Goal: Task Accomplishment & Management: Use online tool/utility

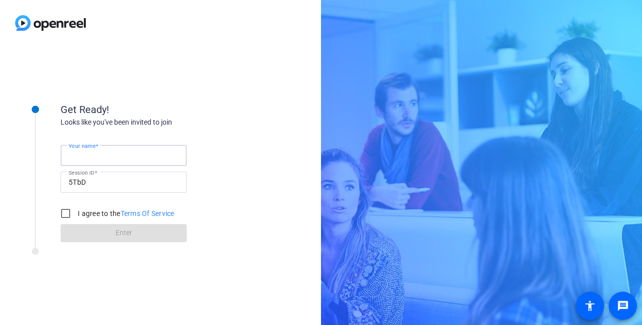
click at [141, 157] on input "Your name" at bounding box center [124, 155] width 110 height 12
type input "[PERSON_NAME]"
click at [66, 215] on input "I agree to the Terms Of Service" at bounding box center [66, 213] width 20 height 20
checkbox input "true"
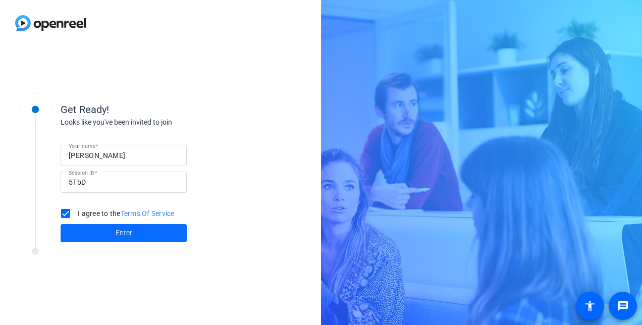
click at [120, 239] on span at bounding box center [124, 233] width 126 height 24
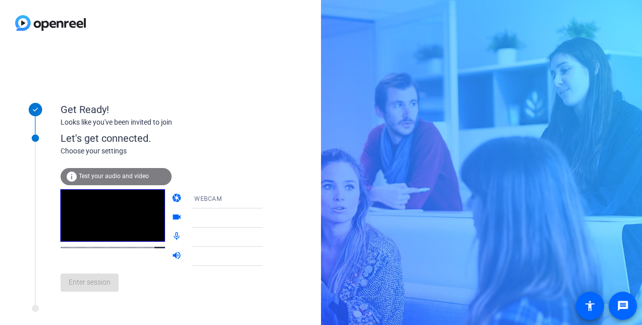
click at [267, 199] on icon at bounding box center [273, 199] width 12 height 12
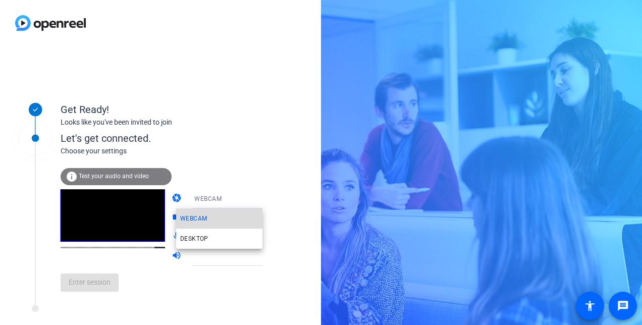
click at [221, 217] on mat-option "WEBCAM" at bounding box center [219, 218] width 86 height 20
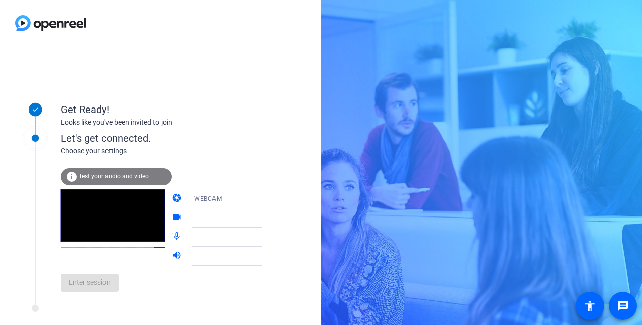
click at [267, 217] on icon at bounding box center [273, 218] width 12 height 12
click at [270, 217] on icon at bounding box center [272, 218] width 5 height 3
click at [267, 217] on icon at bounding box center [273, 218] width 12 height 12
click at [267, 233] on icon at bounding box center [273, 237] width 12 height 12
click at [267, 256] on icon at bounding box center [273, 256] width 12 height 12
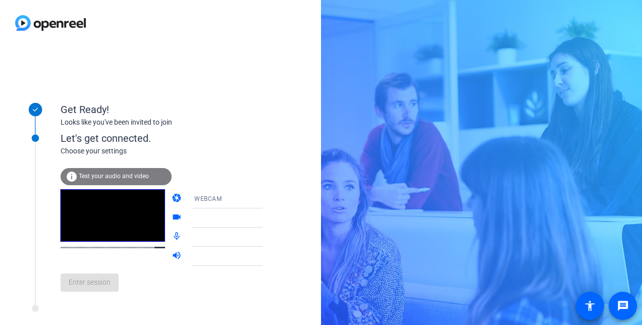
click at [128, 178] on span "Test your audio and video" at bounding box center [114, 176] width 70 height 7
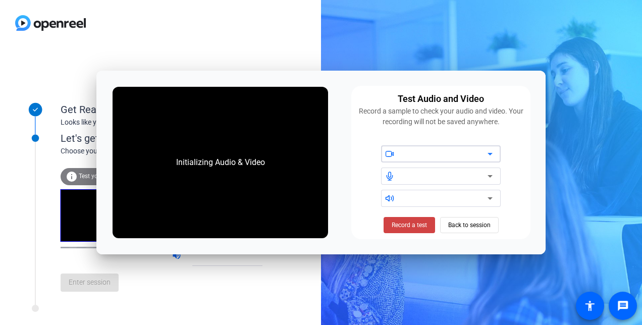
click at [490, 152] on icon at bounding box center [490, 154] width 12 height 12
click at [492, 153] on icon at bounding box center [490, 154] width 5 height 3
click at [414, 225] on span "Record a test" at bounding box center [409, 225] width 35 height 9
click at [407, 223] on span "Stop Testing (6s)" at bounding box center [409, 225] width 46 height 9
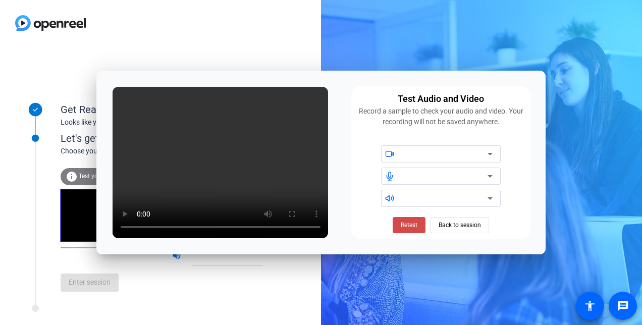
click at [404, 227] on span "Retest" at bounding box center [409, 225] width 17 height 9
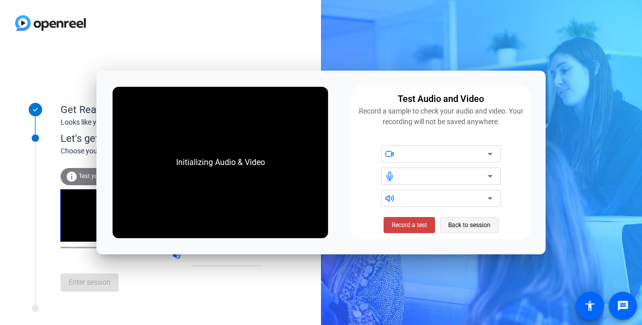
click at [455, 226] on span "Back to session" at bounding box center [469, 225] width 42 height 19
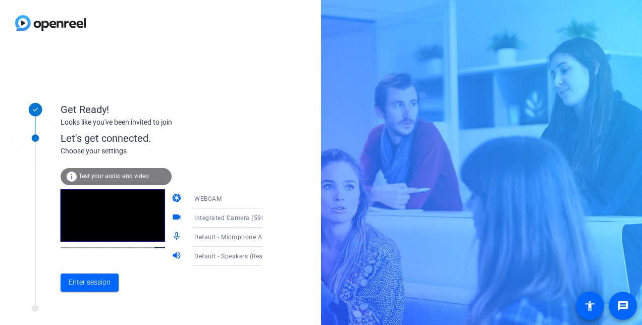
click at [267, 219] on icon at bounding box center [273, 218] width 12 height 12
click at [253, 218] on div at bounding box center [321, 162] width 642 height 325
click at [267, 195] on icon at bounding box center [273, 199] width 12 height 12
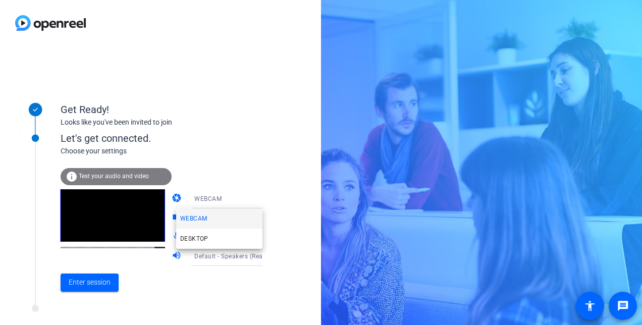
click at [253, 195] on div at bounding box center [321, 162] width 642 height 325
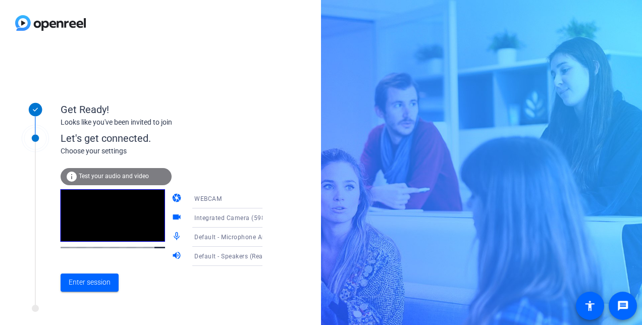
click at [267, 235] on icon at bounding box center [273, 237] width 12 height 12
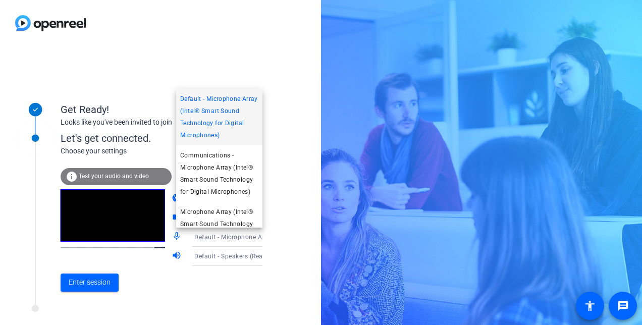
click at [251, 235] on div at bounding box center [321, 162] width 642 height 325
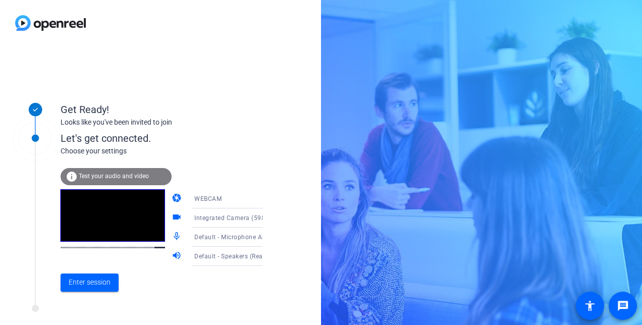
click at [270, 256] on icon at bounding box center [272, 256] width 5 height 3
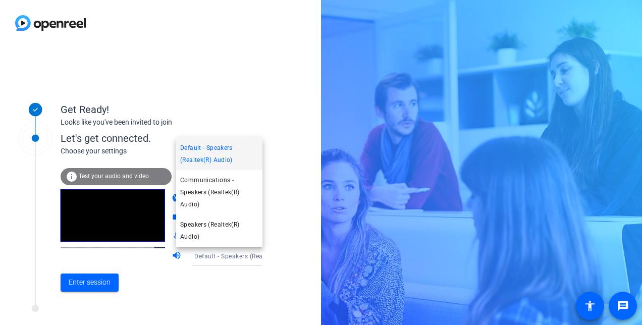
click at [253, 256] on div at bounding box center [321, 162] width 642 height 325
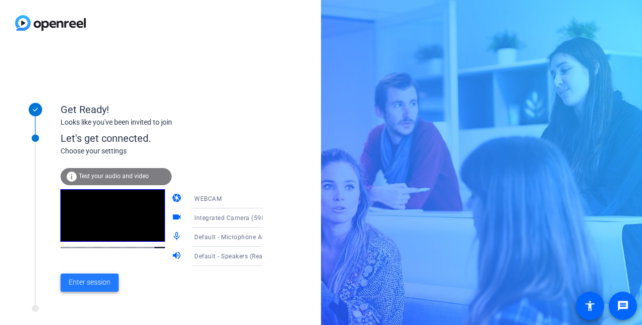
click at [77, 276] on span at bounding box center [90, 283] width 58 height 24
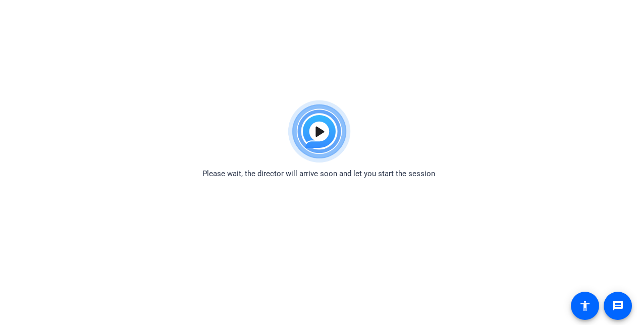
click at [317, 133] on img at bounding box center [319, 131] width 74 height 73
